Goal: Information Seeking & Learning: Learn about a topic

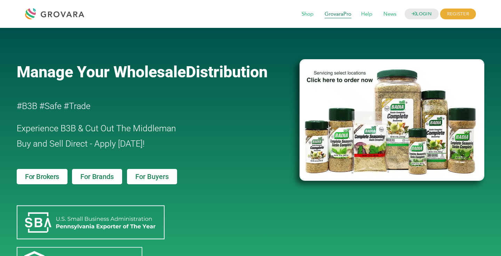
click at [339, 14] on span "GrovaraPro" at bounding box center [338, 14] width 37 height 13
click at [398, 108] on img at bounding box center [392, 120] width 185 height 122
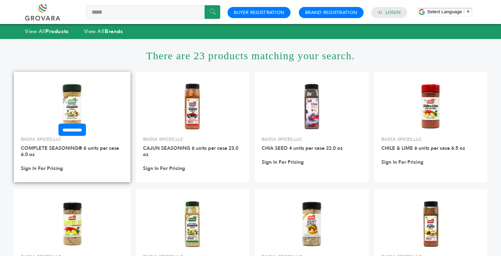
click at [71, 99] on img at bounding box center [72, 106] width 50 height 50
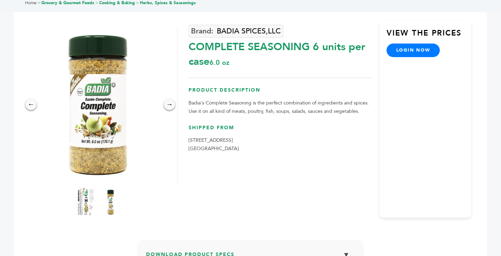
scroll to position [36, 0]
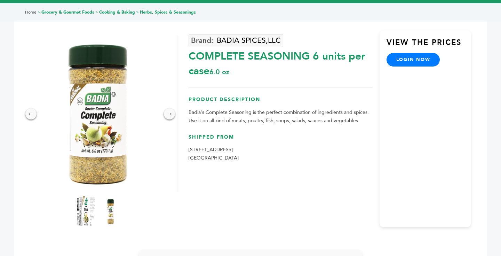
click at [83, 212] on img at bounding box center [86, 211] width 19 height 31
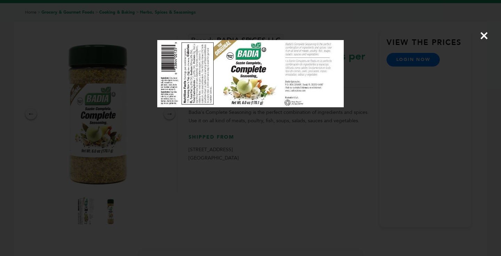
click at [484, 36] on span "×" at bounding box center [484, 36] width 9 height 20
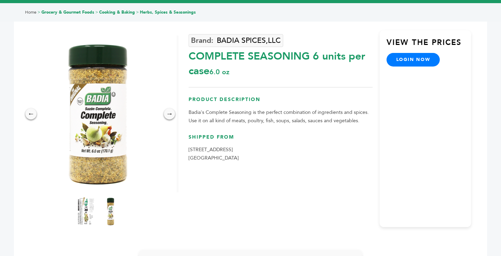
click at [111, 213] on img at bounding box center [110, 211] width 19 height 31
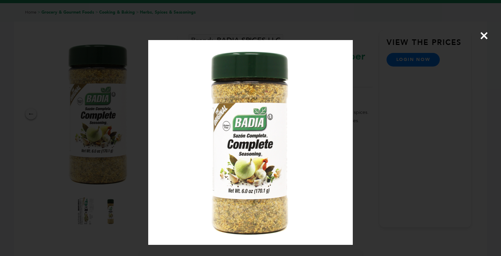
click at [483, 33] on span "×" at bounding box center [484, 36] width 9 height 20
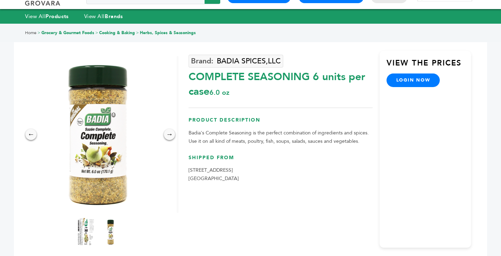
scroll to position [0, 0]
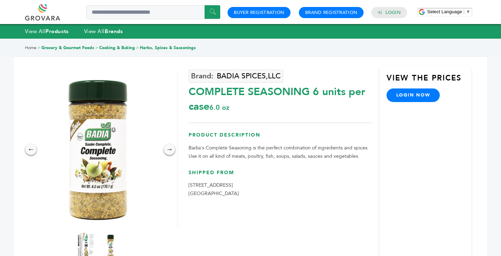
click at [65, 46] on link "Grocery & Gourmet Foods" at bounding box center [67, 48] width 53 height 6
click at [119, 47] on link "Cooking & Baking" at bounding box center [117, 48] width 36 height 6
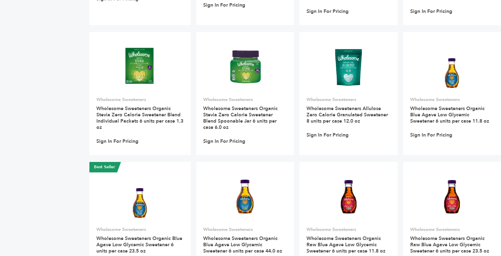
scroll to position [1298, 0]
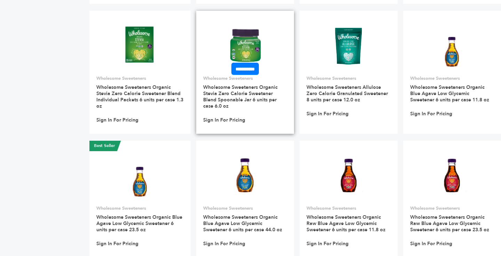
click at [237, 30] on img at bounding box center [245, 46] width 35 height 50
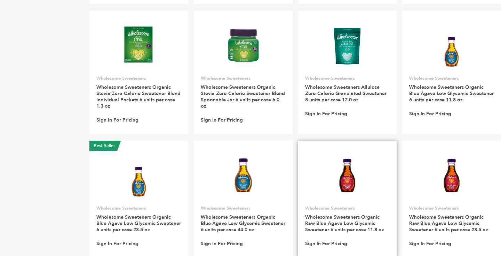
scroll to position [1298, 0]
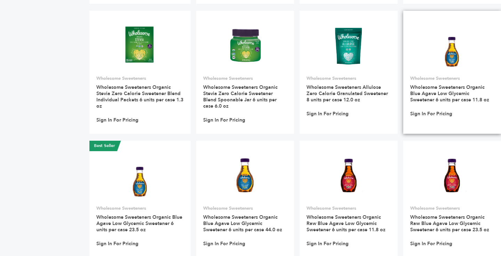
click at [457, 37] on img at bounding box center [452, 46] width 39 height 50
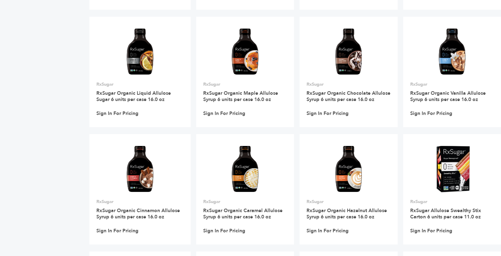
scroll to position [5378, 0]
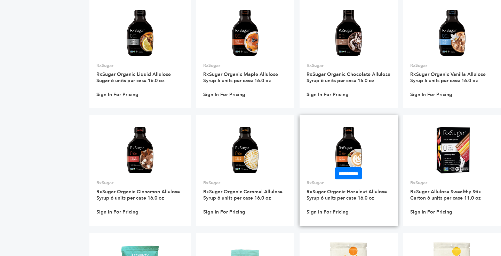
click at [347, 125] on img at bounding box center [349, 150] width 50 height 50
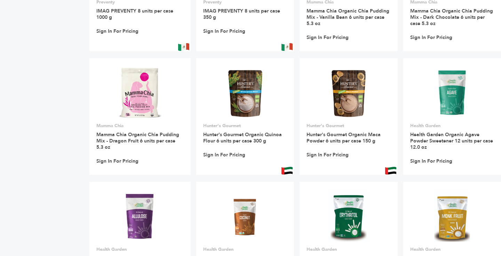
scroll to position [5691, 0]
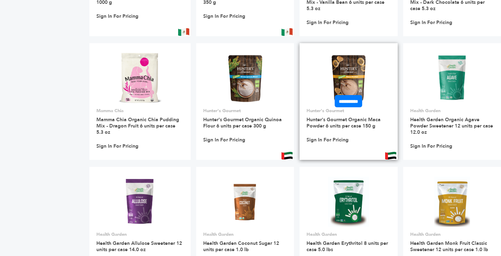
click at [335, 53] on img at bounding box center [348, 78] width 39 height 50
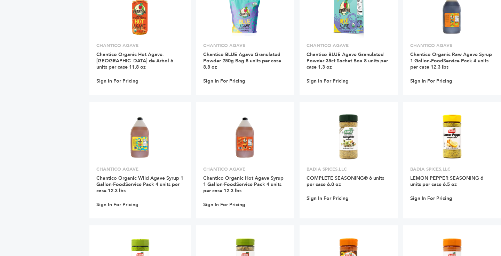
scroll to position [8688, 0]
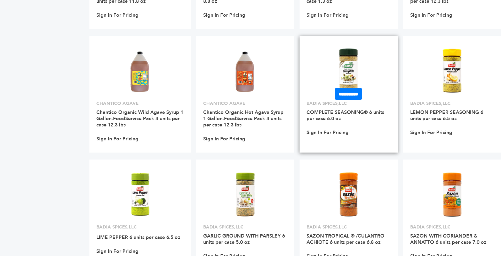
click at [348, 52] on img at bounding box center [349, 71] width 50 height 50
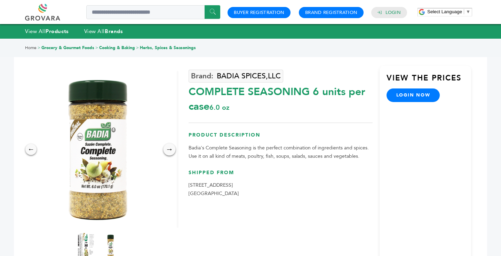
click at [168, 146] on div "→" at bounding box center [170, 149] width 12 height 12
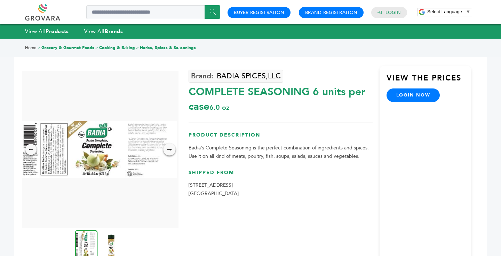
click at [170, 149] on div "→" at bounding box center [170, 149] width 12 height 12
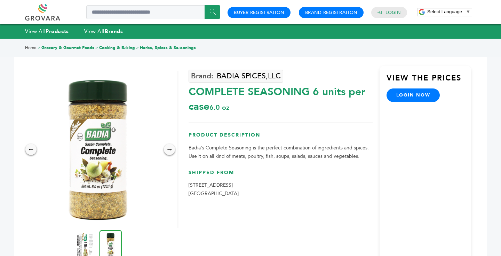
click at [42, 13] on link at bounding box center [50, 12] width 51 height 17
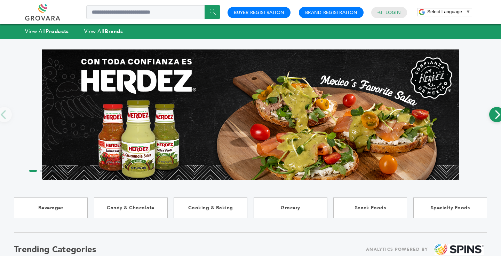
click at [496, 118] on icon "Next" at bounding box center [499, 114] width 6 height 9
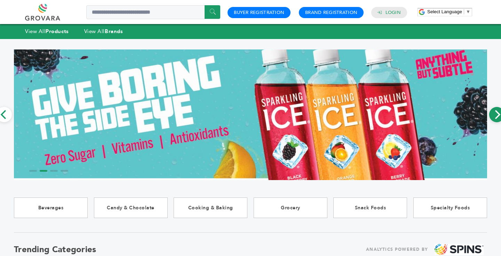
click at [496, 118] on icon "Next" at bounding box center [499, 114] width 6 height 9
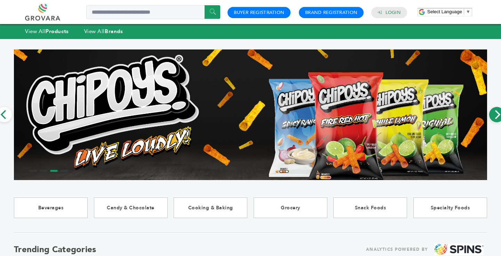
click at [496, 118] on icon "Next" at bounding box center [499, 114] width 6 height 9
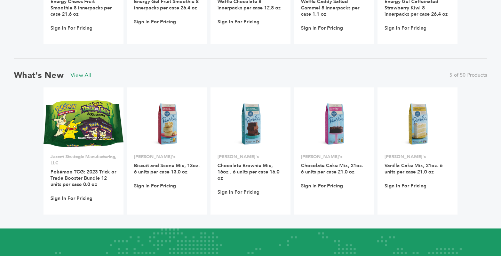
scroll to position [605, 0]
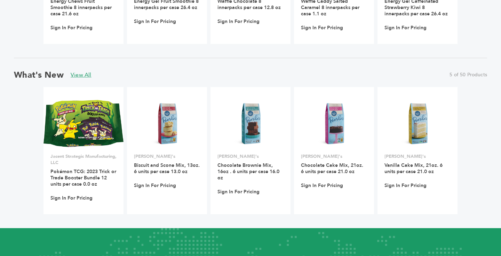
click at [76, 77] on link "View All" at bounding box center [81, 75] width 21 height 8
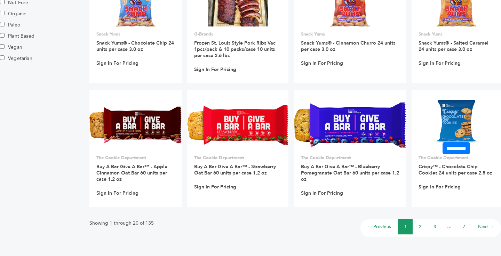
scroll to position [470, 0]
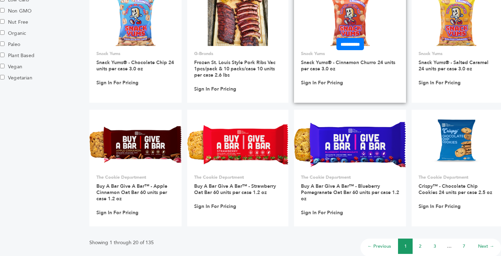
click at [347, 25] on img at bounding box center [350, 21] width 40 height 50
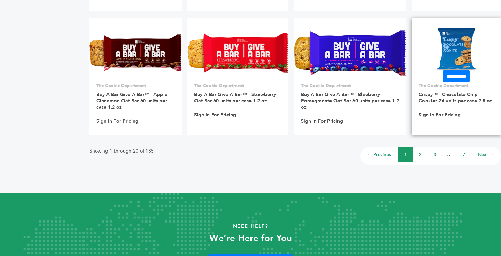
scroll to position [597, 0]
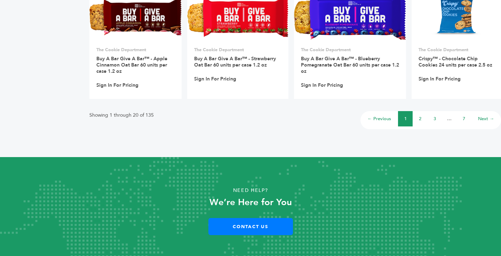
click at [435, 118] on link "3" at bounding box center [435, 119] width 2 height 6
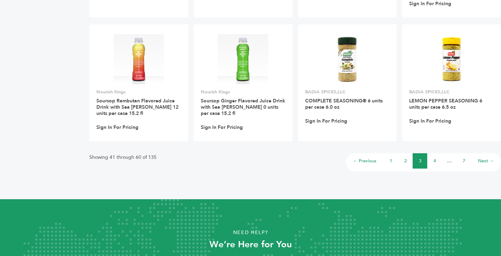
scroll to position [592, 0]
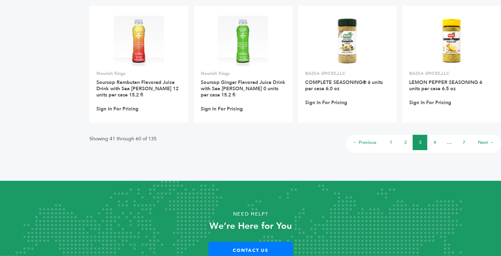
click at [435, 139] on link "4" at bounding box center [435, 142] width 2 height 6
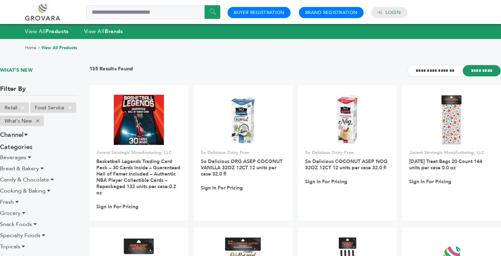
scroll to position [592, 0]
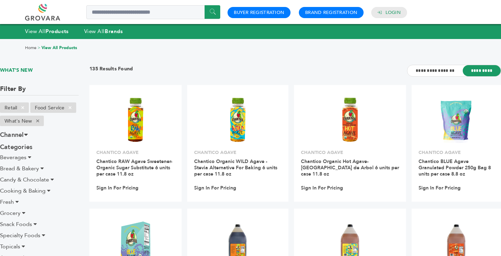
scroll to position [597, 0]
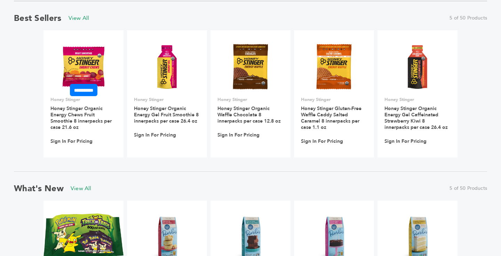
scroll to position [496, 0]
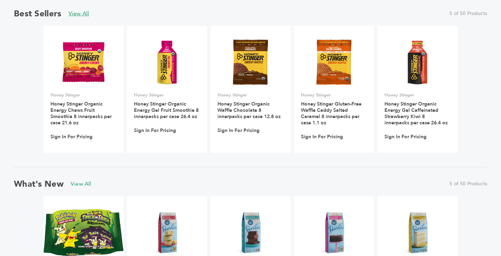
click at [79, 14] on link "View All" at bounding box center [79, 14] width 21 height 8
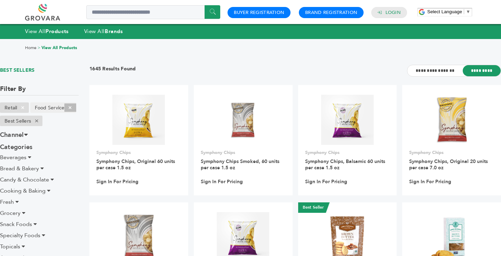
click at [72, 107] on span "×" at bounding box center [69, 107] width 11 height 8
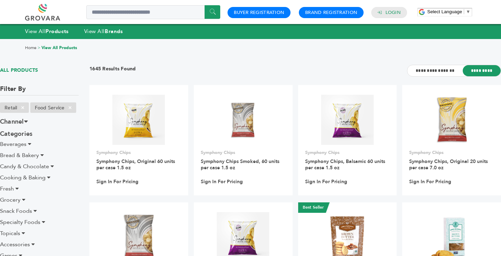
click at [41, 16] on link at bounding box center [50, 12] width 51 height 17
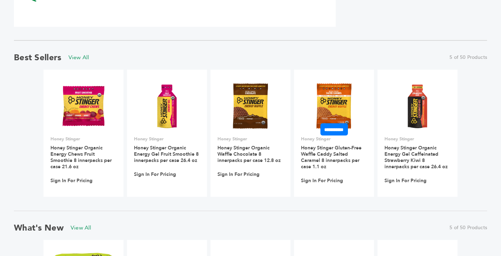
scroll to position [482, 0]
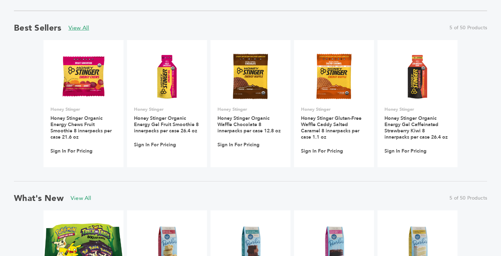
click at [79, 28] on link "View All" at bounding box center [79, 28] width 21 height 8
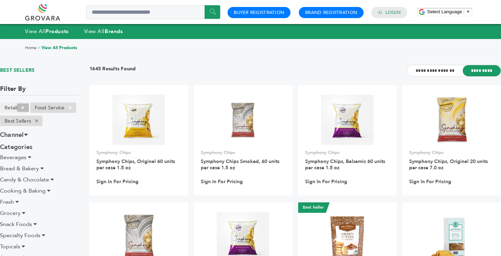
click at [23, 106] on span "×" at bounding box center [22, 107] width 11 height 8
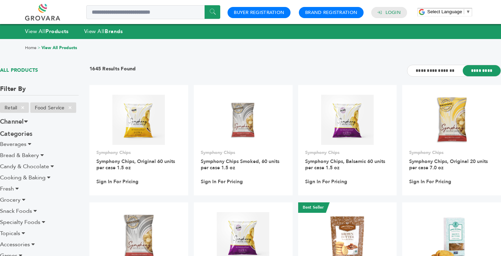
click at [37, 14] on link at bounding box center [50, 12] width 51 height 17
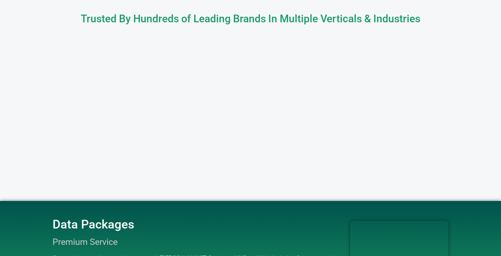
scroll to position [791, 0]
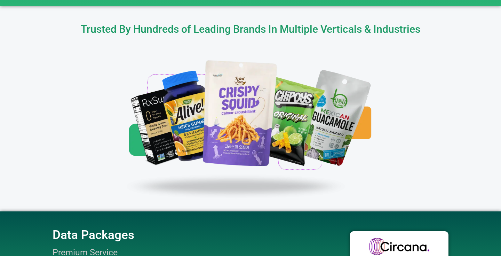
click at [244, 30] on h2 "Trusted By Hundreds of Leading Brands In Multiple Verticals & Industries" at bounding box center [250, 29] width 397 height 10
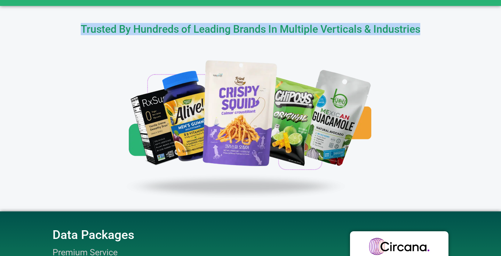
click at [244, 30] on h2 "Trusted By Hundreds of Leading Brands In Multiple Verticals & Industries" at bounding box center [250, 29] width 397 height 10
click at [245, 46] on img at bounding box center [251, 124] width 296 height 166
